Goal: Task Accomplishment & Management: Manage account settings

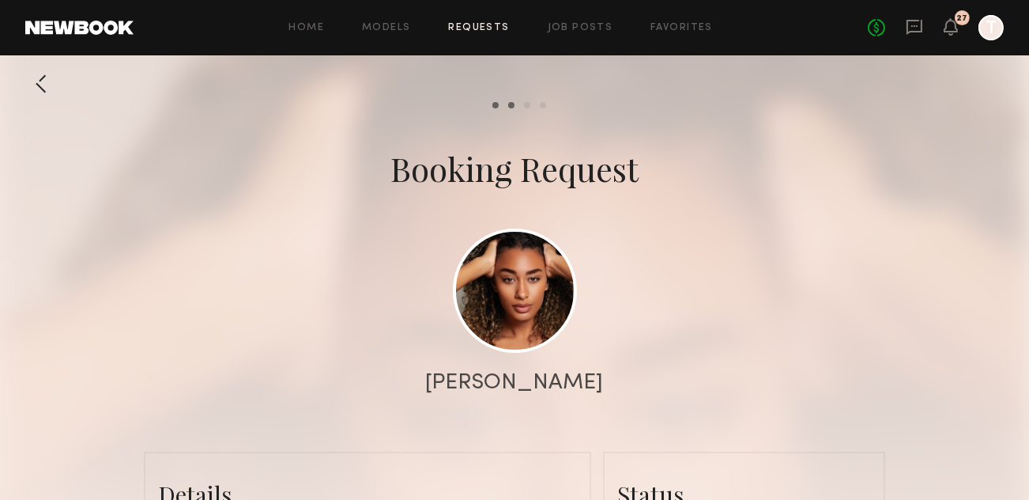
scroll to position [2472, 0]
click at [44, 87] on div at bounding box center [41, 84] width 32 height 32
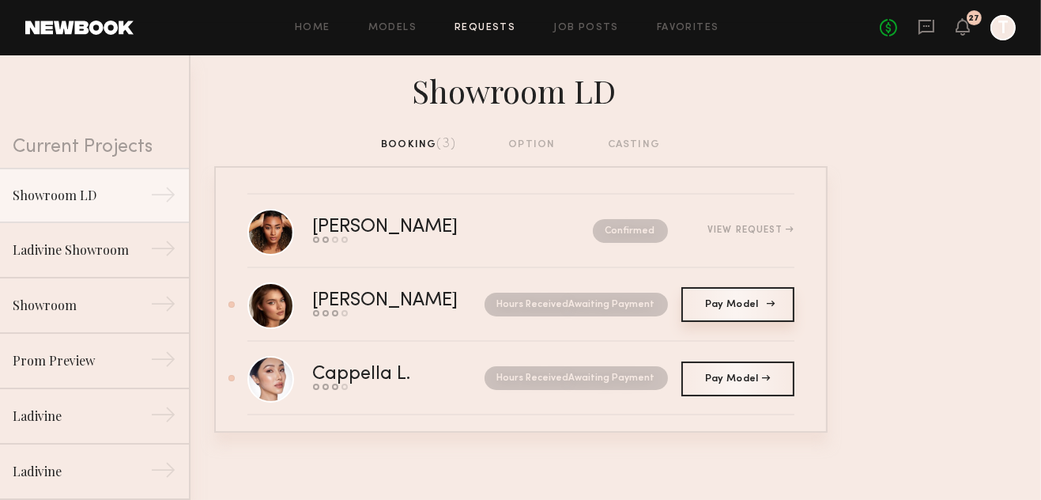
click at [740, 304] on span "Pay Model" at bounding box center [737, 304] width 65 height 9
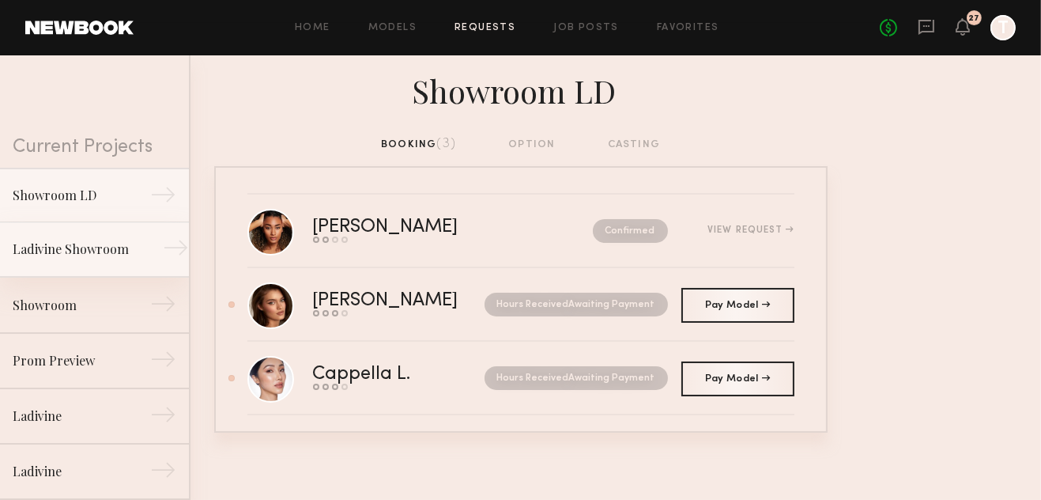
click at [98, 264] on link "Ladivine Showroom →" at bounding box center [94, 249] width 189 height 55
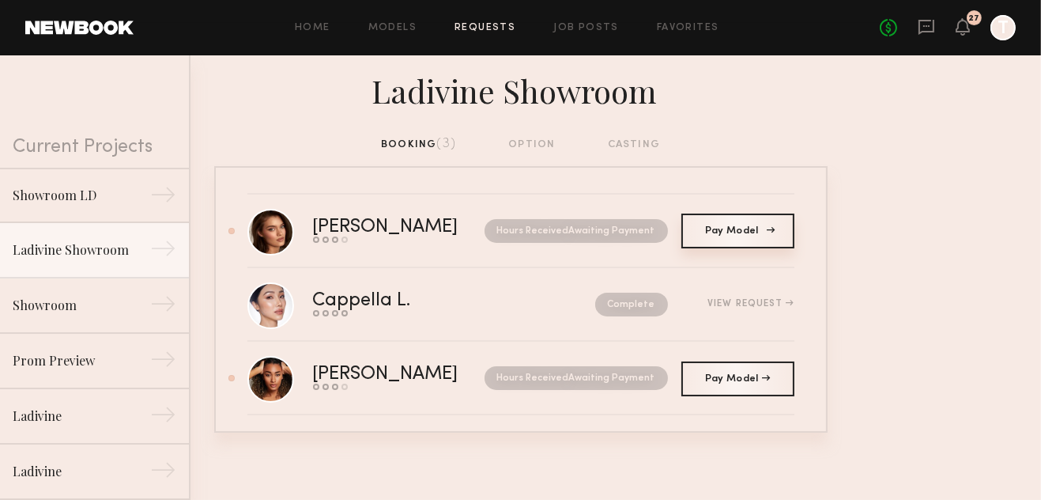
click at [746, 237] on link "Pay Model Pay" at bounding box center [737, 230] width 113 height 35
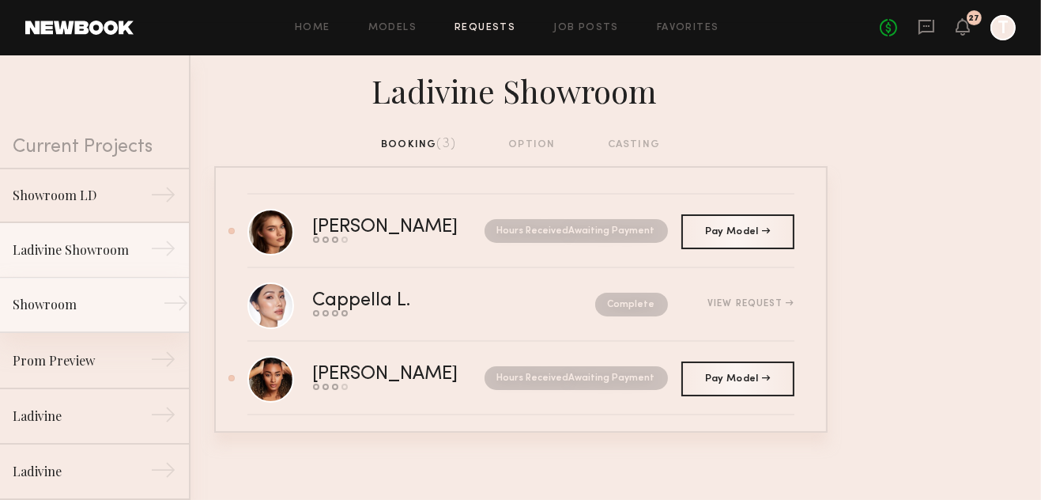
click at [88, 306] on div "Showroom" at bounding box center [82, 304] width 138 height 19
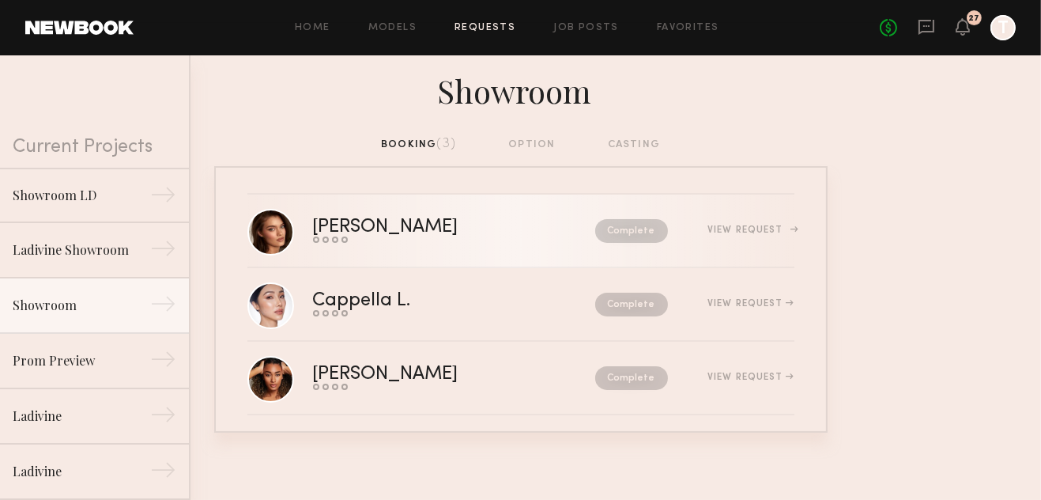
click at [734, 235] on div "View Request" at bounding box center [751, 229] width 86 height 9
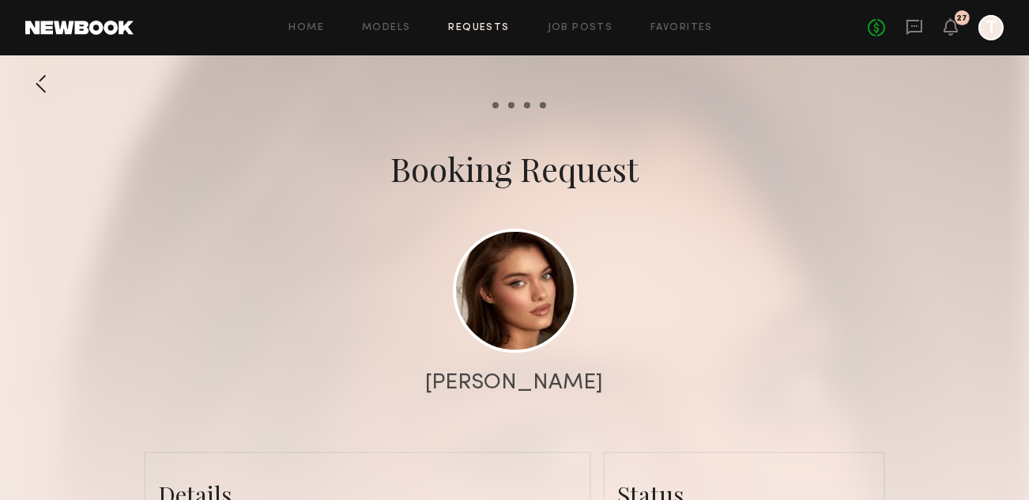
click at [48, 87] on div at bounding box center [41, 84] width 32 height 32
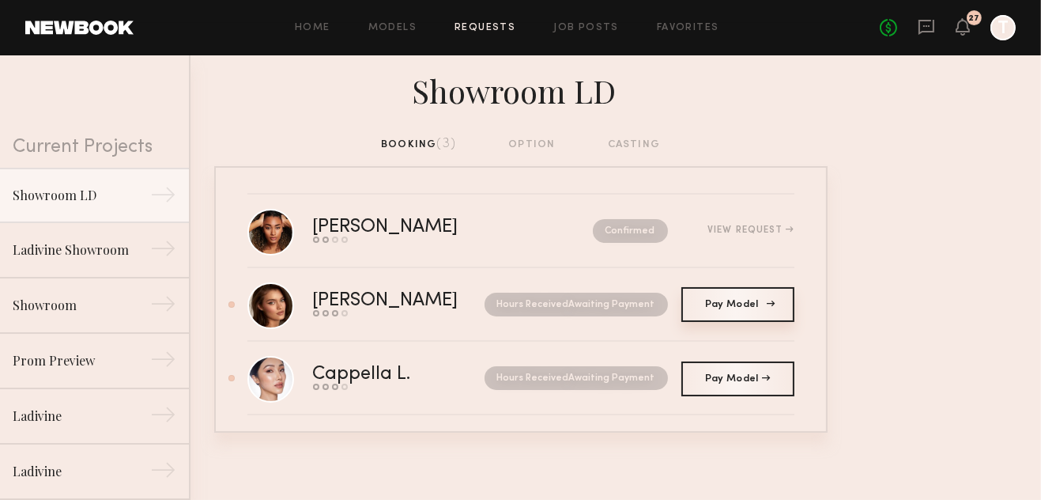
click at [727, 307] on link "Pay Model Pay" at bounding box center [737, 304] width 113 height 35
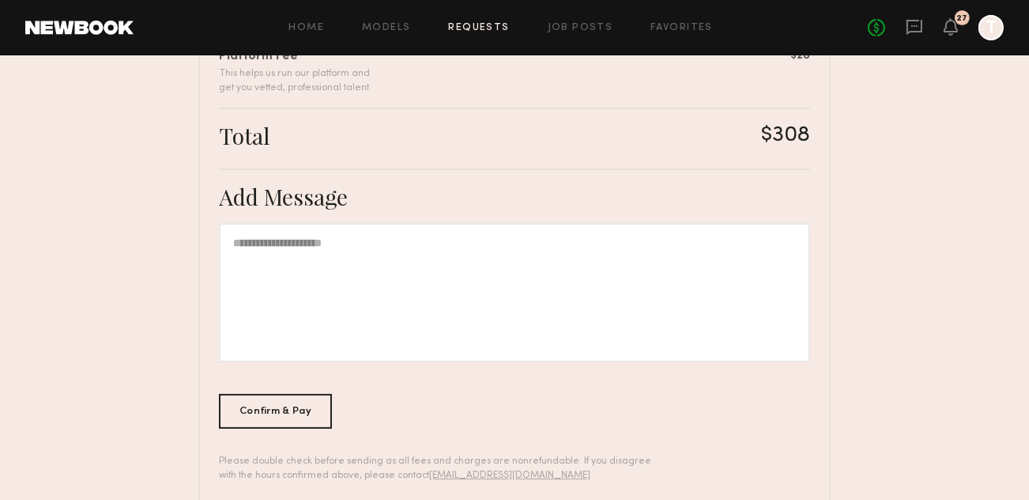
scroll to position [507, 0]
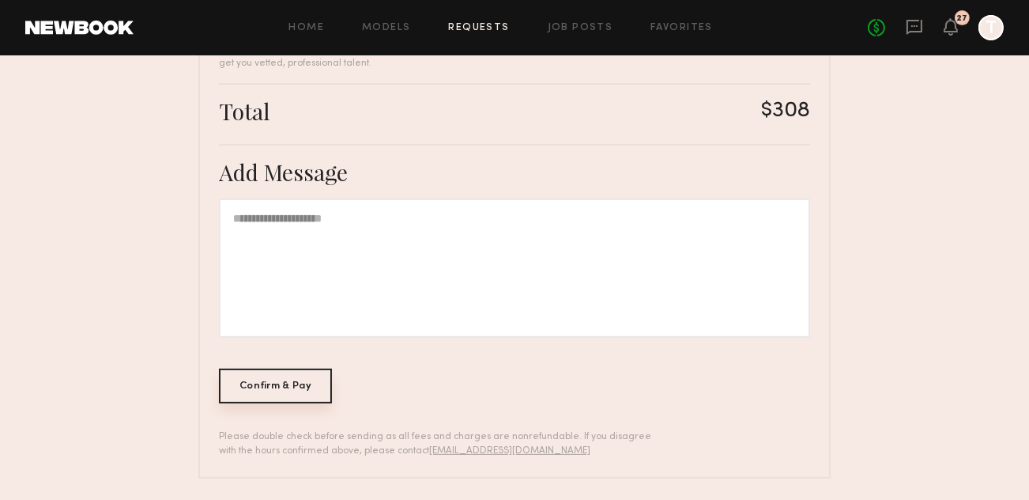
click at [292, 374] on div "Confirm & Pay" at bounding box center [275, 385] width 113 height 35
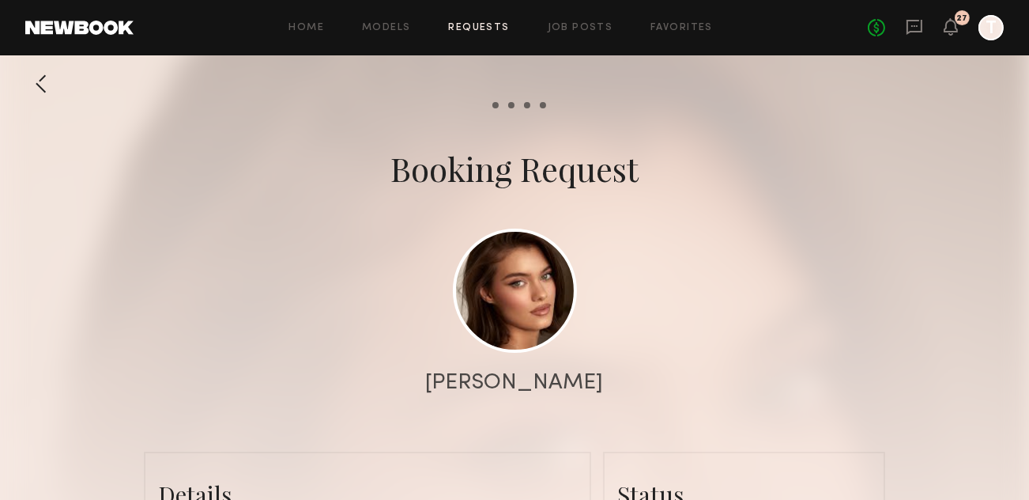
scroll to position [1242, 0]
click at [37, 89] on div at bounding box center [41, 84] width 32 height 32
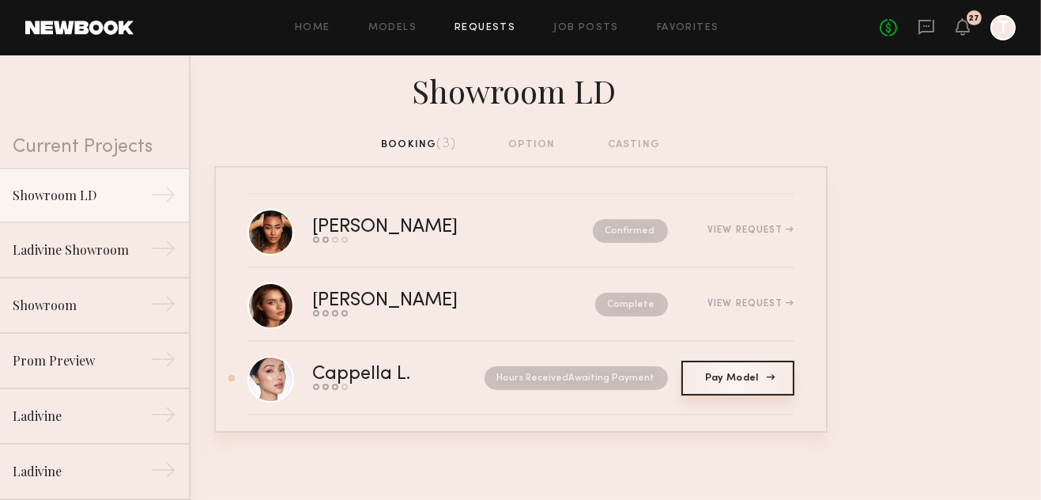
click at [715, 383] on link "Pay Model Pay" at bounding box center [737, 377] width 113 height 35
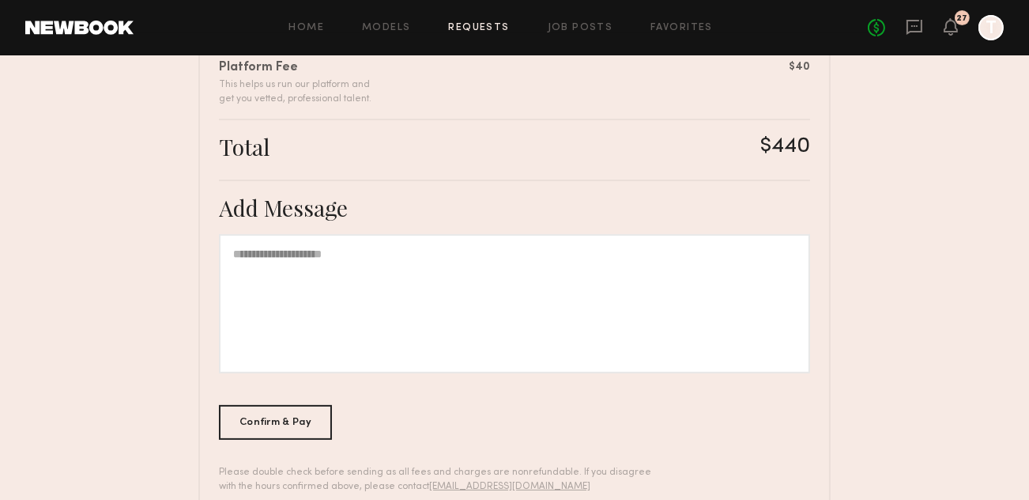
scroll to position [474, 0]
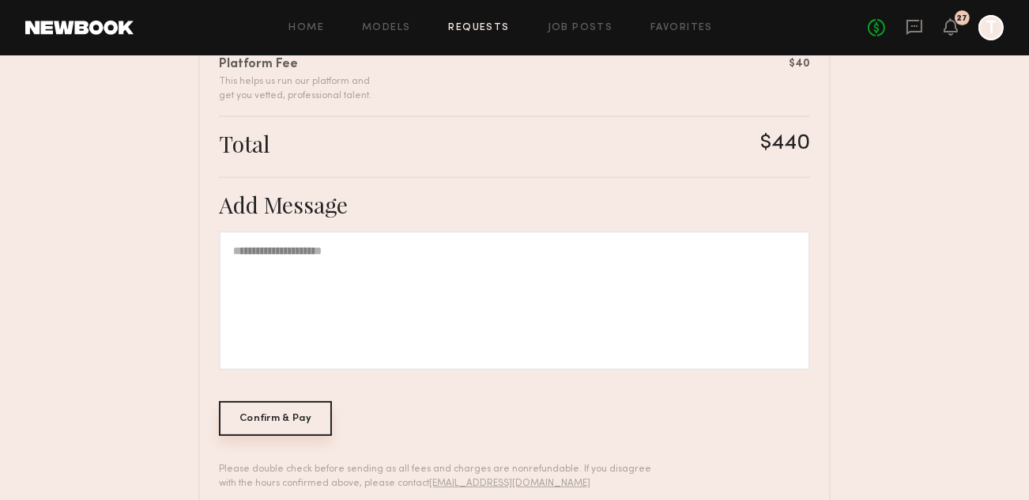
click at [280, 408] on div "Confirm & Pay" at bounding box center [275, 418] width 113 height 35
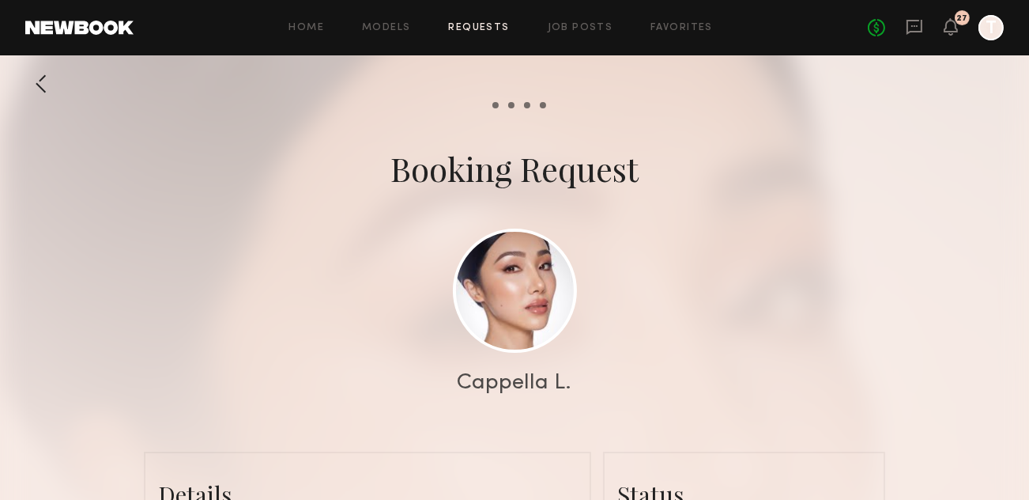
click at [39, 81] on div at bounding box center [41, 84] width 32 height 32
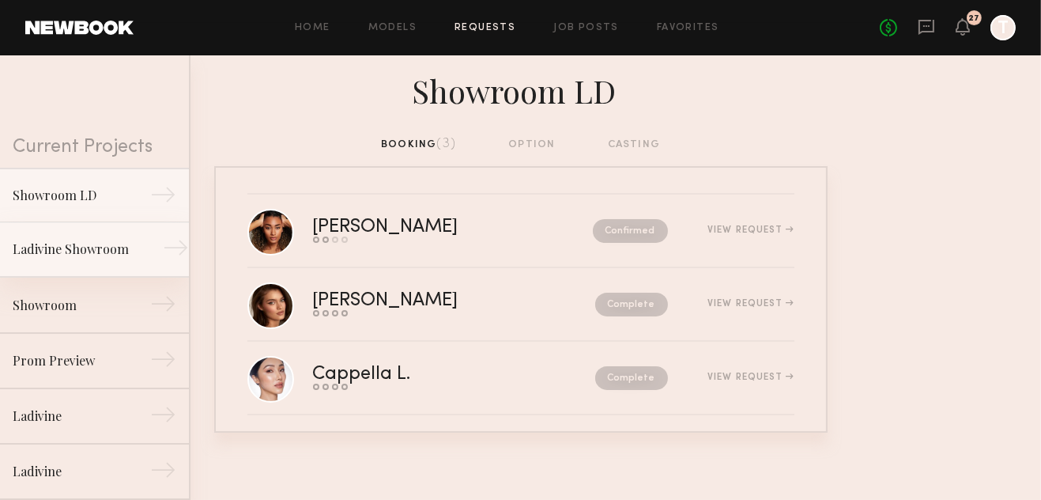
click at [74, 259] on link "Ladivine Showroom →" at bounding box center [94, 249] width 189 height 55
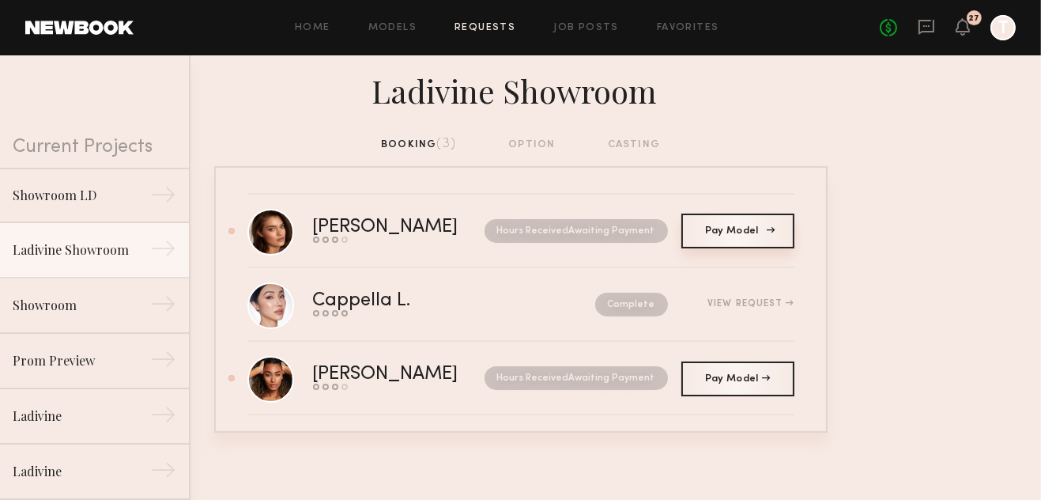
click at [708, 236] on link "Pay Model Pay" at bounding box center [737, 230] width 113 height 35
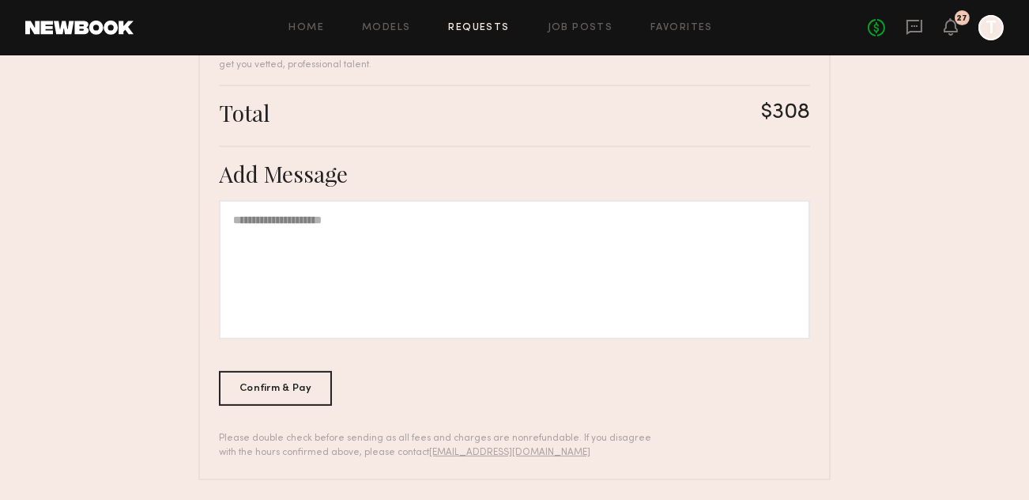
scroll to position [507, 0]
click at [289, 391] on div "Confirm & Pay" at bounding box center [275, 385] width 113 height 35
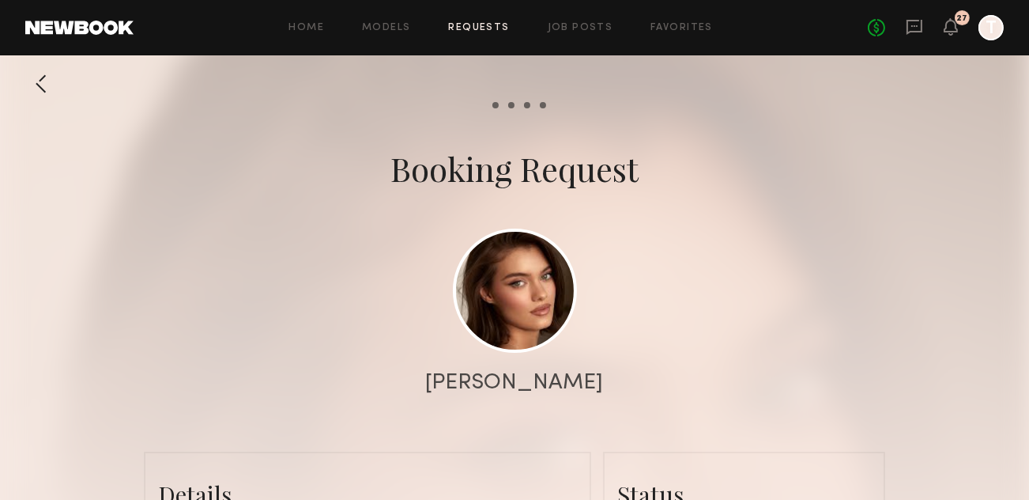
click at [48, 89] on div at bounding box center [41, 84] width 32 height 32
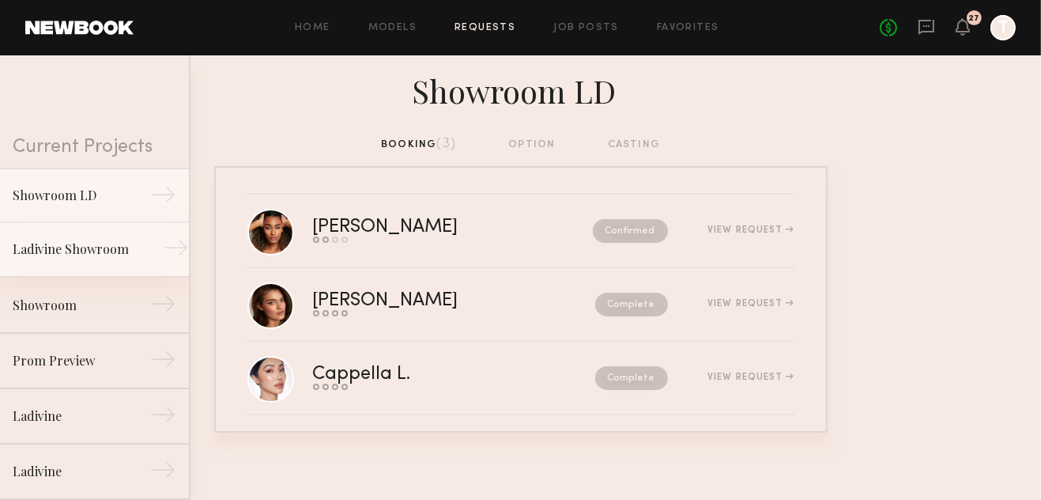
click at [42, 261] on link "Ladivine Showroom →" at bounding box center [94, 249] width 189 height 55
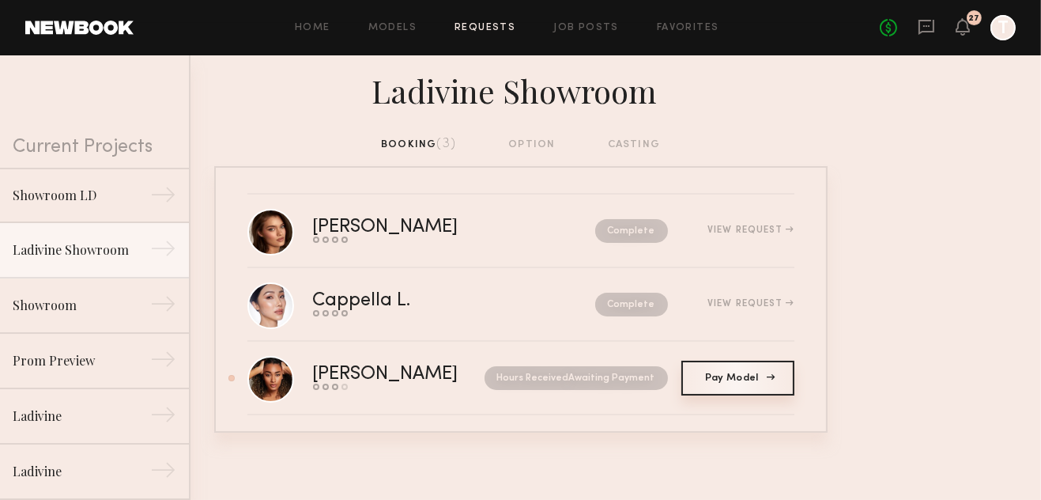
click at [718, 387] on link "Pay Model Pay" at bounding box center [737, 377] width 113 height 35
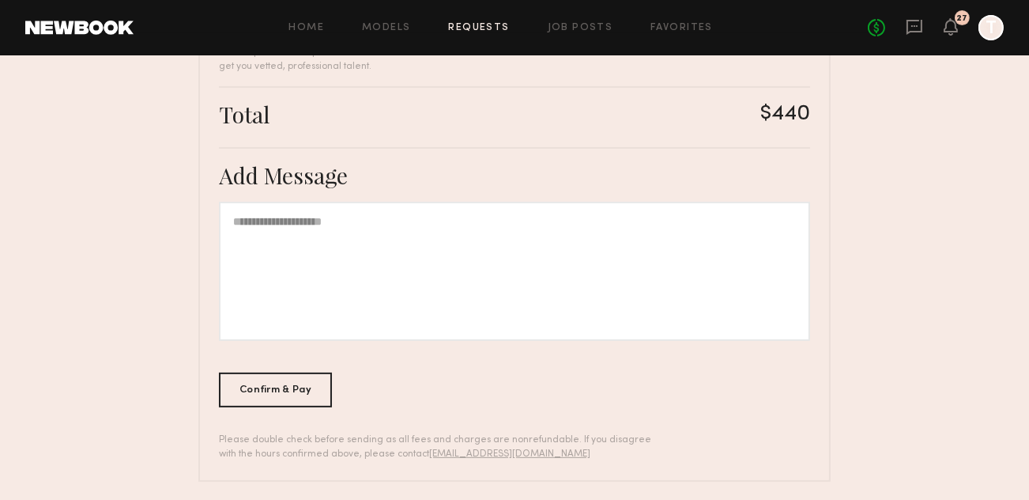
scroll to position [507, 0]
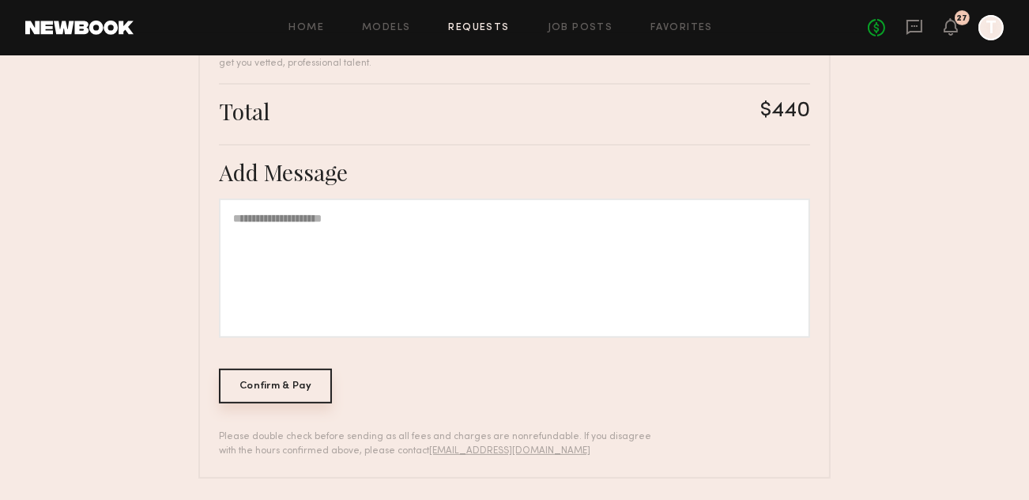
click at [250, 386] on div "Confirm & Pay" at bounding box center [275, 385] width 113 height 35
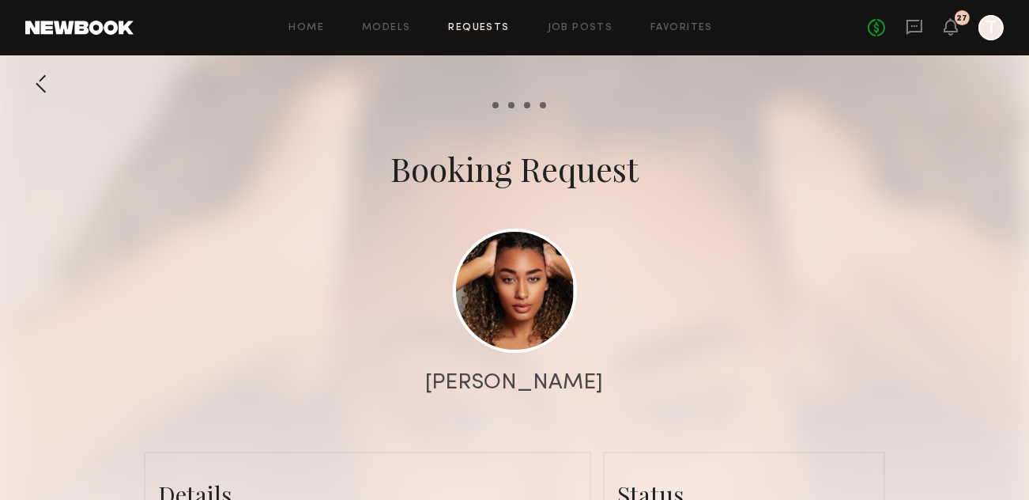
scroll to position [2472, 0]
click at [39, 87] on div at bounding box center [41, 84] width 32 height 32
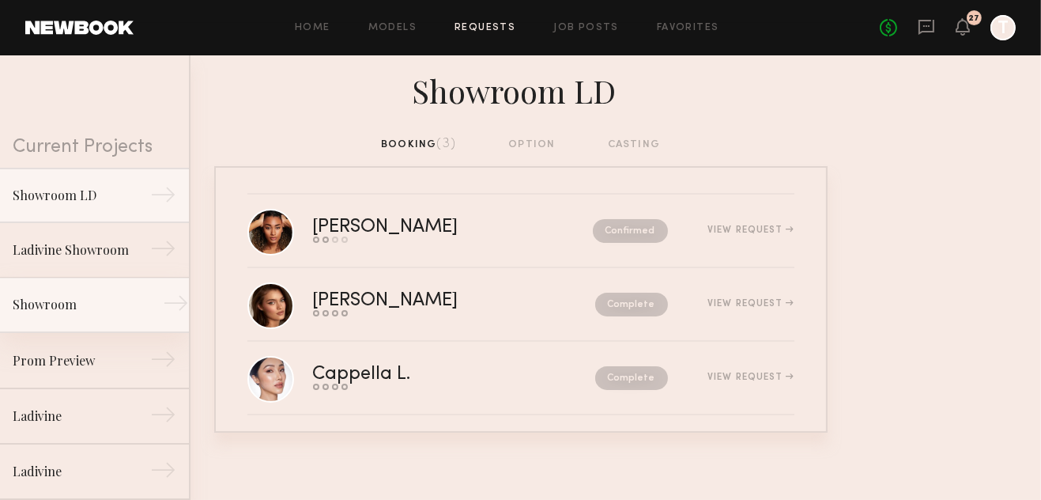
click at [88, 311] on div "Showroom" at bounding box center [82, 304] width 138 height 19
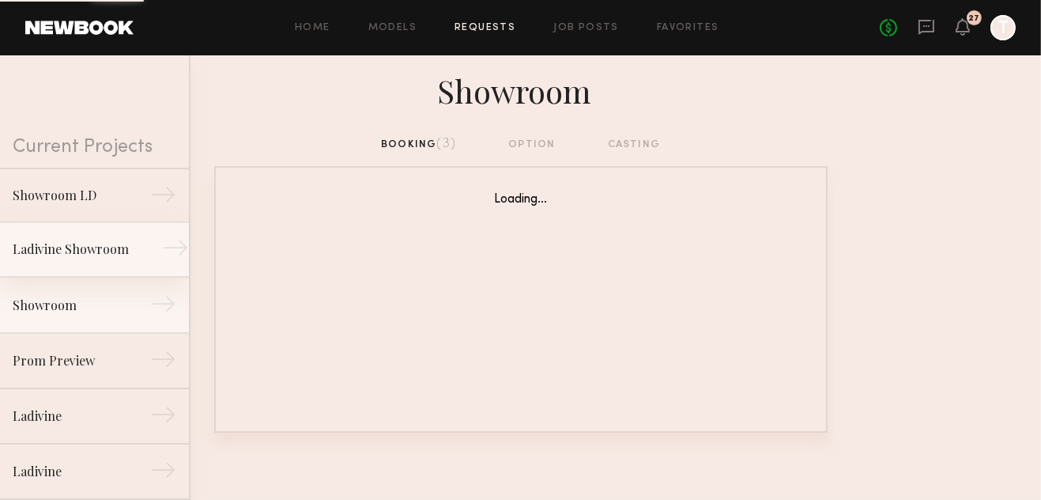
click at [78, 258] on div "Ladivine Showroom" at bounding box center [82, 249] width 138 height 19
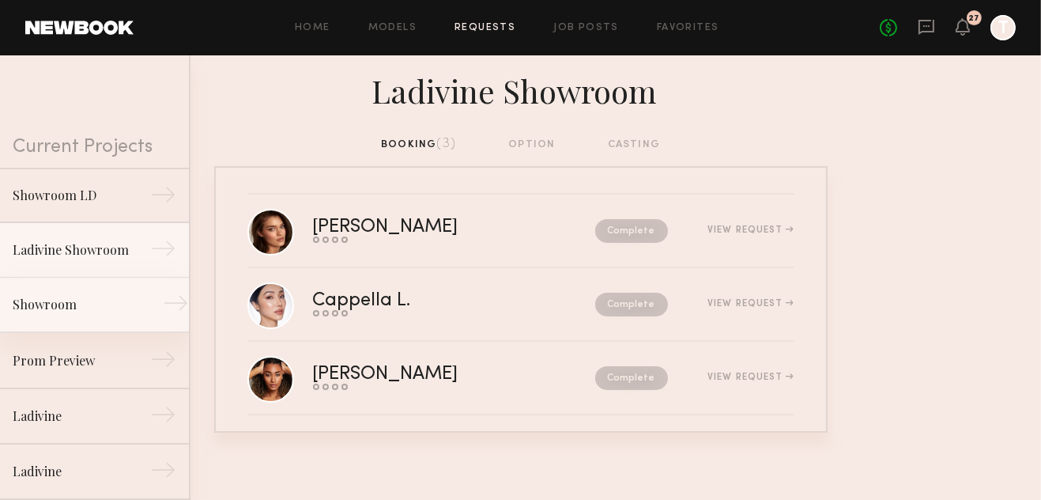
click at [74, 307] on div "Showroom" at bounding box center [82, 304] width 138 height 19
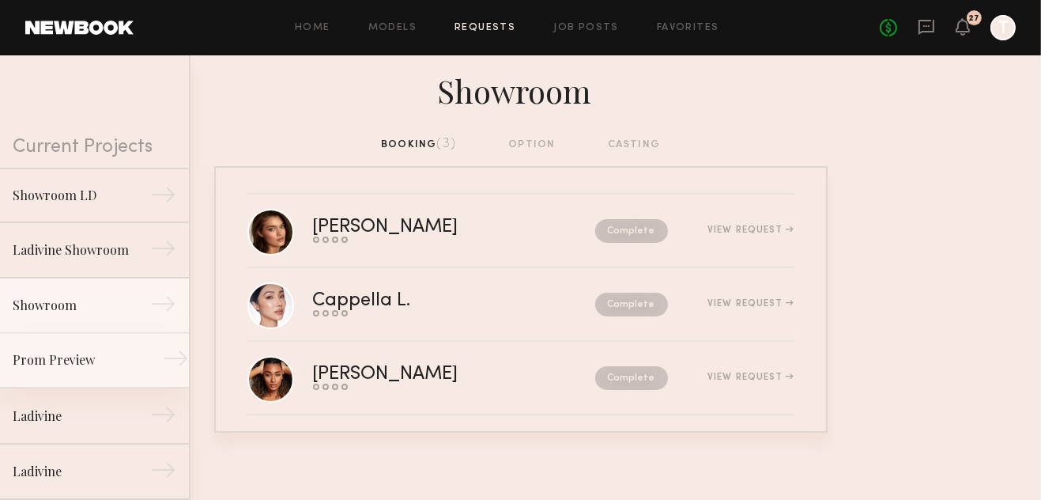
click at [67, 362] on div "Prom Preview" at bounding box center [82, 359] width 138 height 19
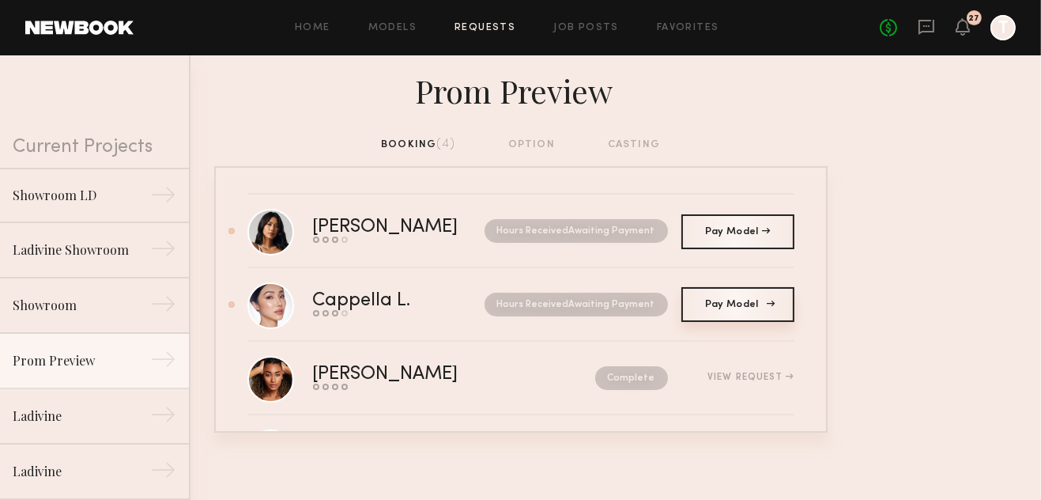
click at [719, 313] on link "Pay Model Pay" at bounding box center [737, 304] width 113 height 35
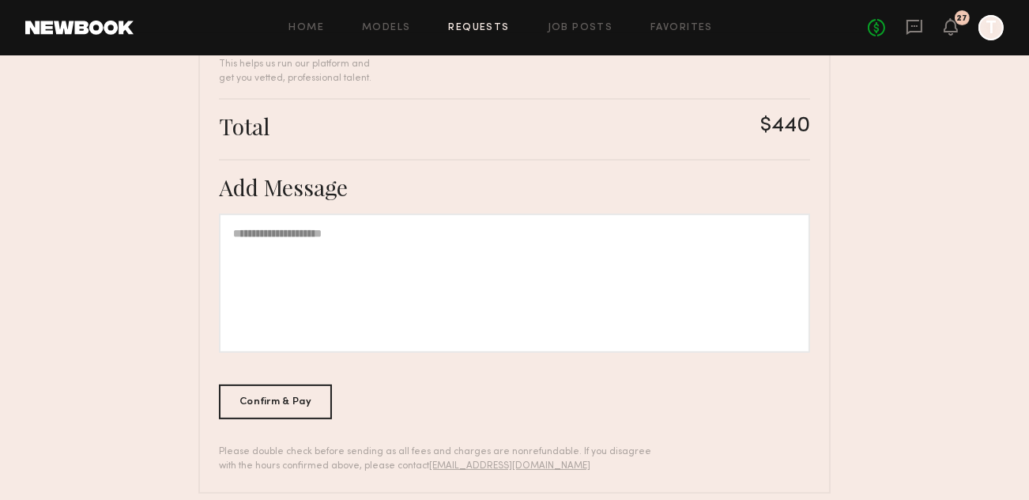
scroll to position [507, 0]
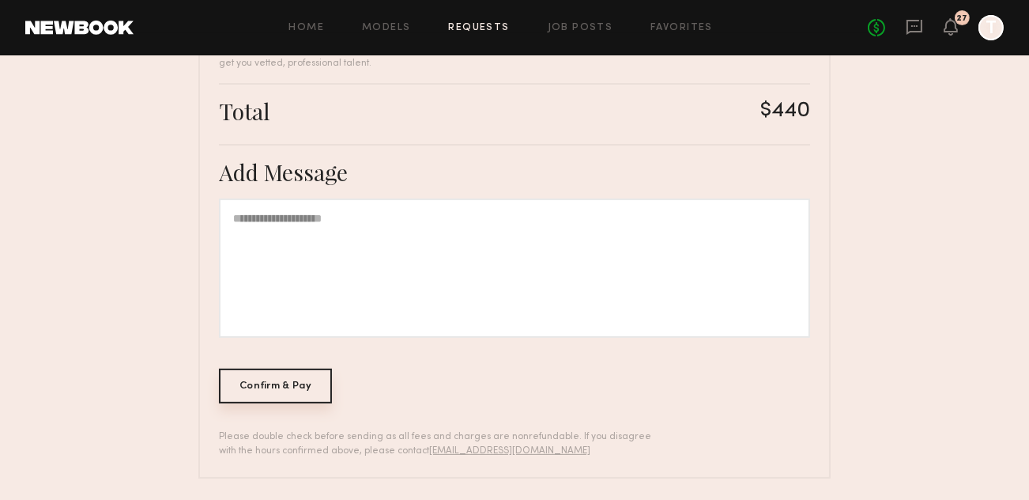
click at [269, 383] on div "Confirm & Pay" at bounding box center [275, 385] width 113 height 35
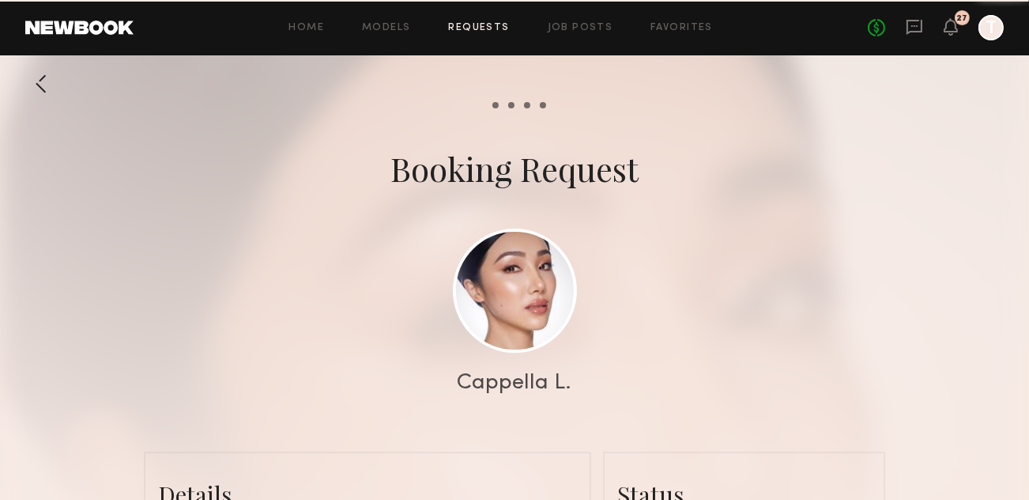
scroll to position [4172, 0]
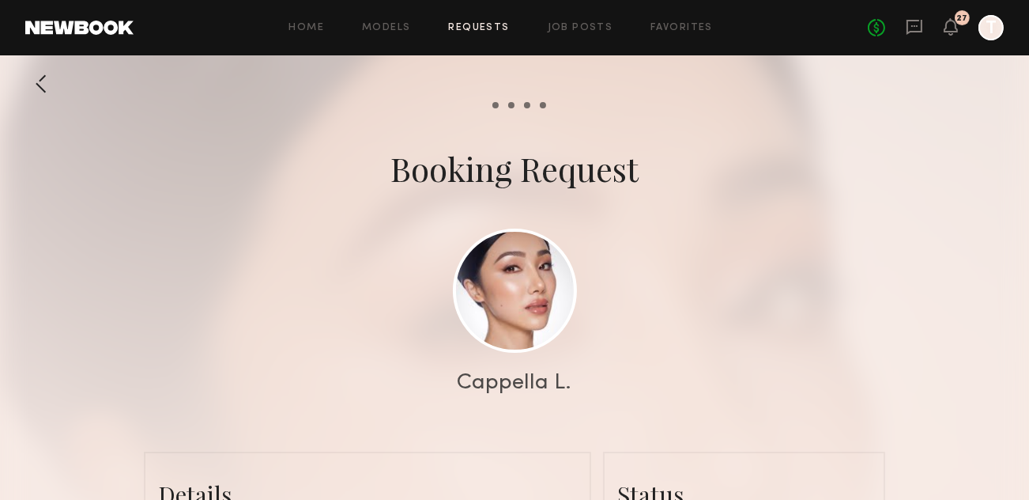
click at [39, 79] on div at bounding box center [41, 84] width 32 height 32
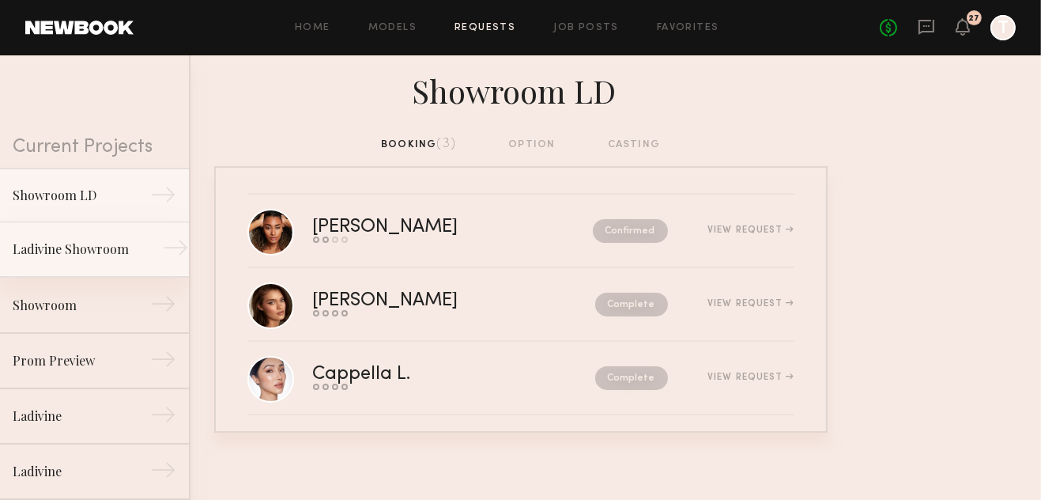
click at [51, 270] on link "Ladivine Showroom →" at bounding box center [94, 249] width 189 height 55
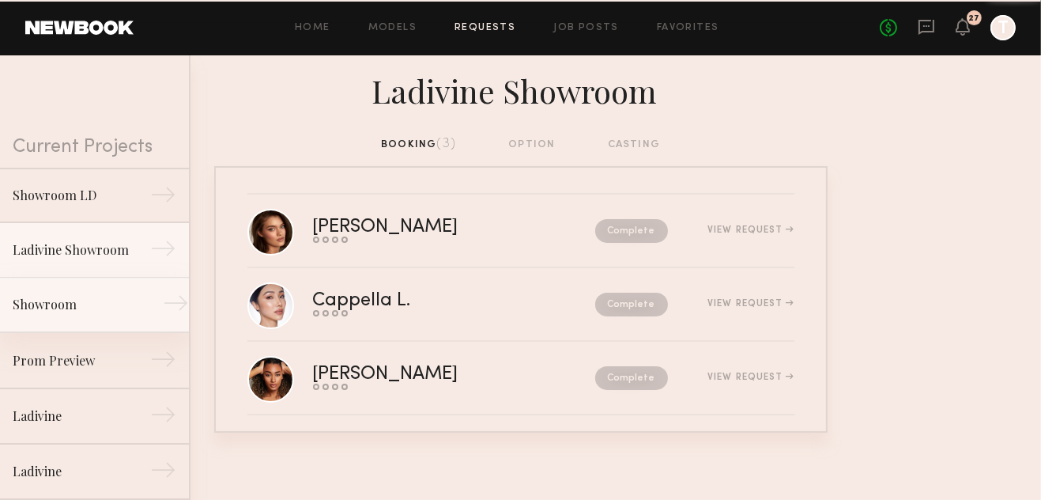
click at [52, 311] on div "Showroom" at bounding box center [82, 304] width 138 height 19
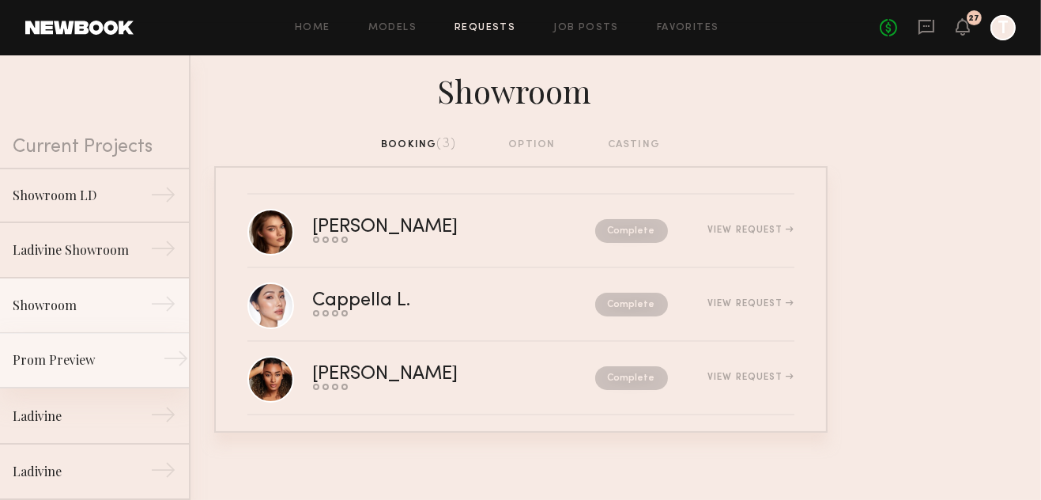
click at [46, 362] on div "Prom Preview" at bounding box center [82, 359] width 138 height 19
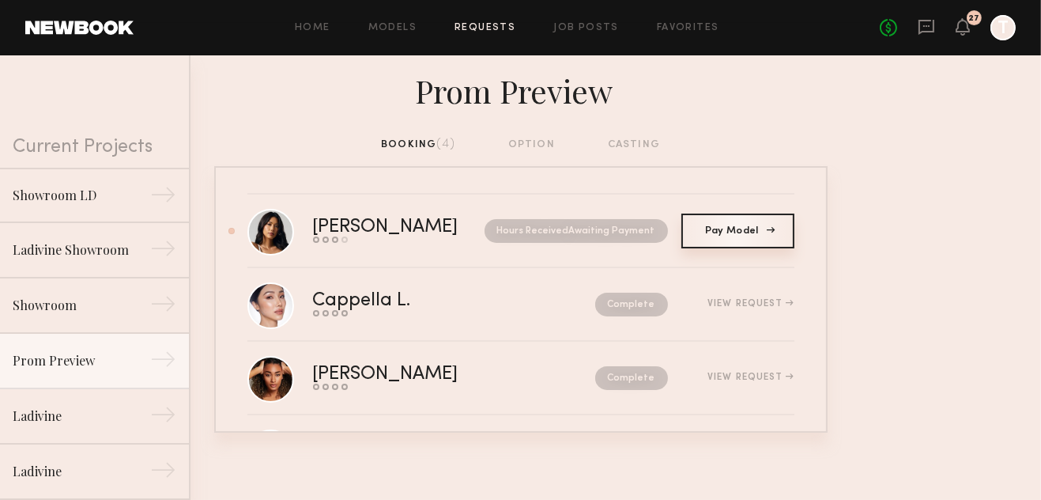
click at [702, 236] on link "Pay Model Pay" at bounding box center [737, 230] width 113 height 35
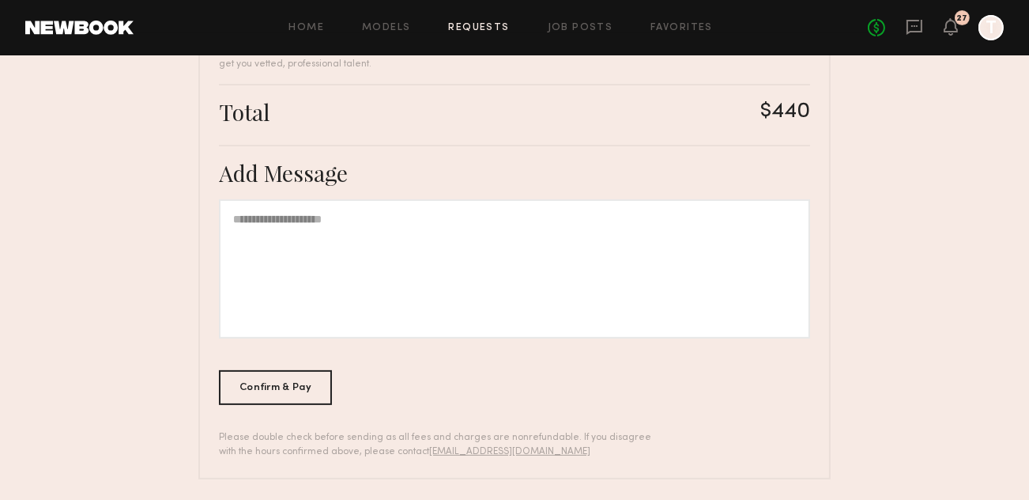
scroll to position [507, 0]
click at [284, 388] on div "Confirm & Pay" at bounding box center [275, 385] width 113 height 35
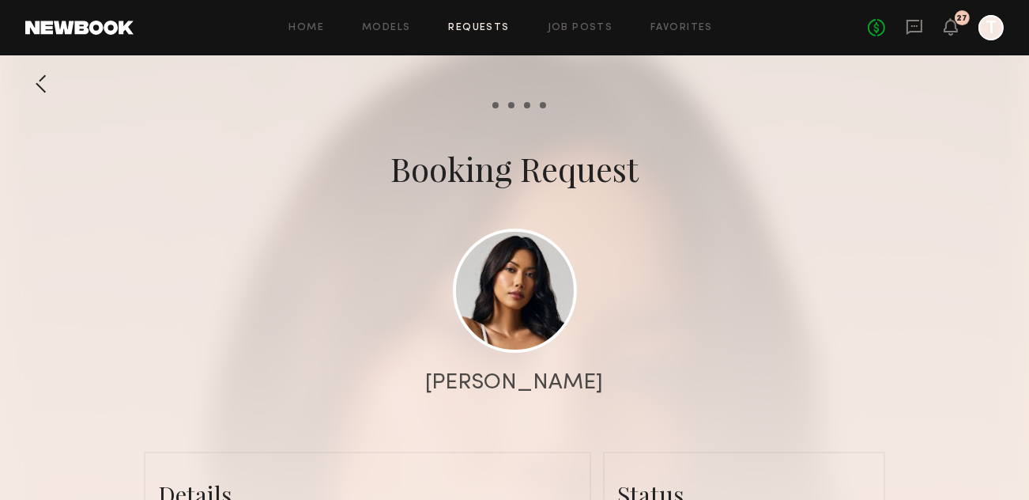
click at [43, 81] on div at bounding box center [41, 84] width 32 height 32
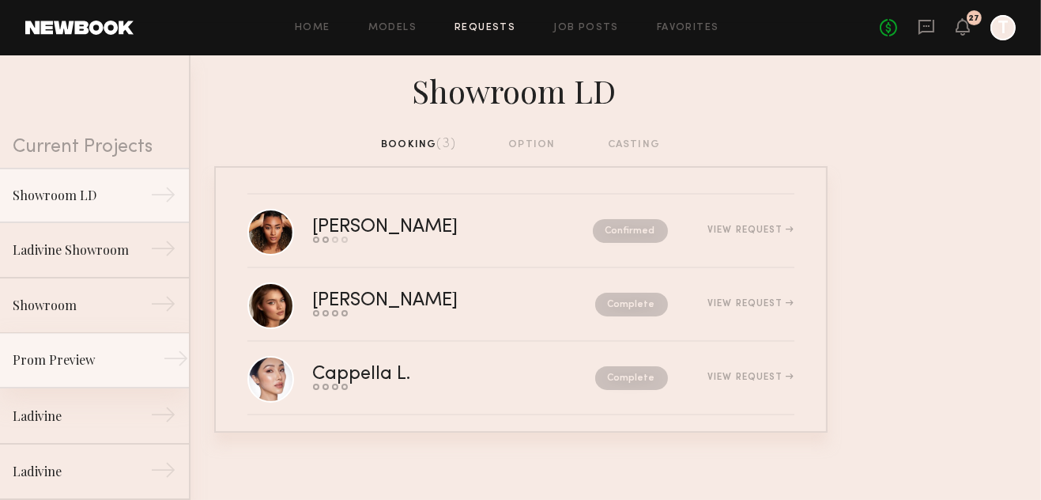
scroll to position [71, 0]
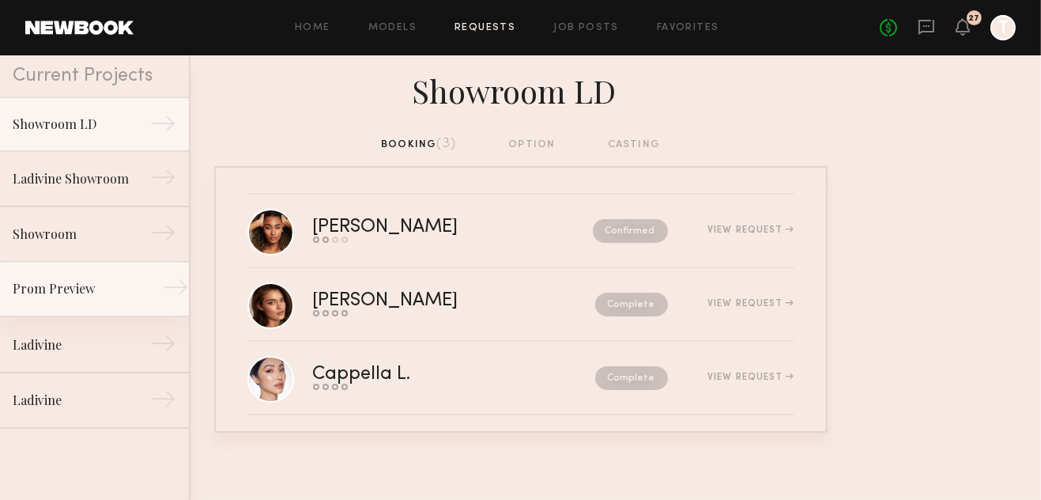
click at [76, 289] on div "Prom Preview" at bounding box center [82, 288] width 138 height 19
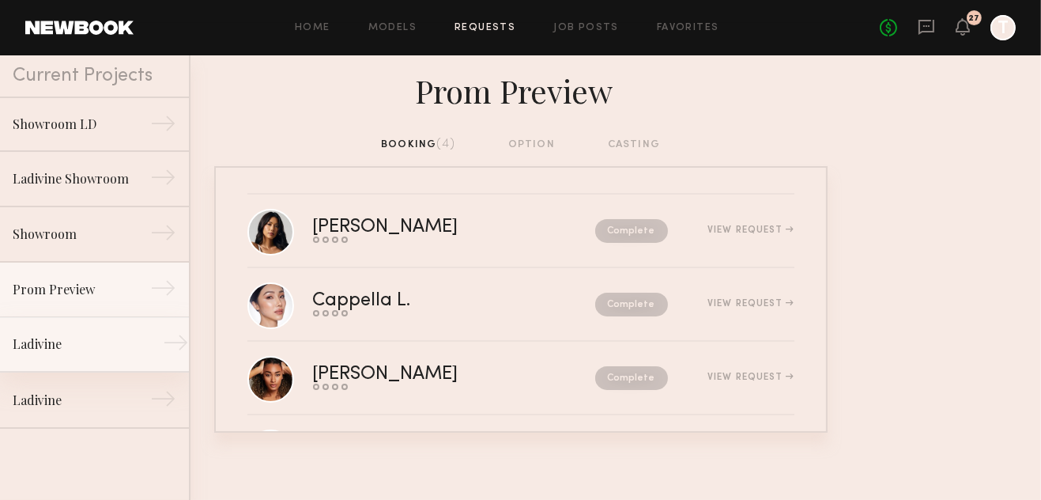
click at [63, 351] on div "Ladivine" at bounding box center [82, 343] width 138 height 19
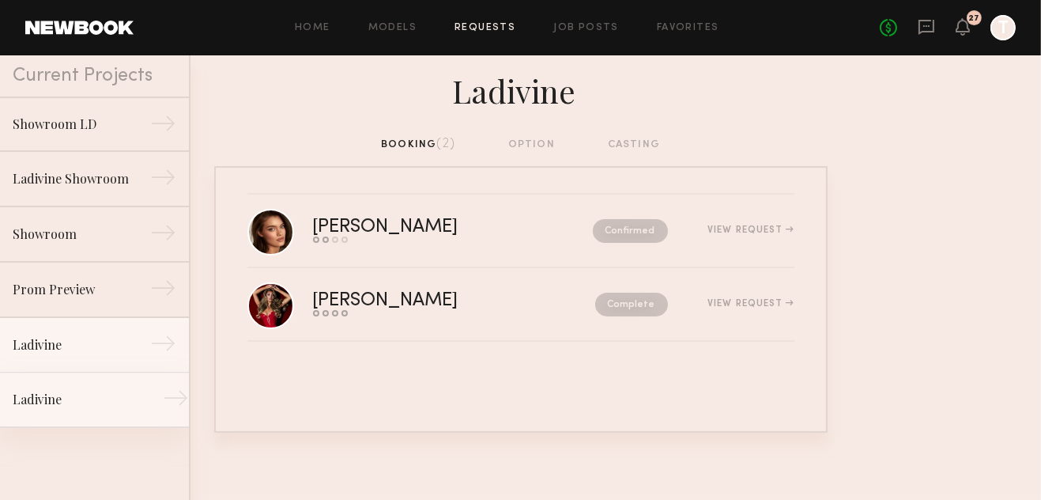
click at [68, 407] on div "Ladivine" at bounding box center [82, 399] width 138 height 19
